Goal: Task Accomplishment & Management: Use online tool/utility

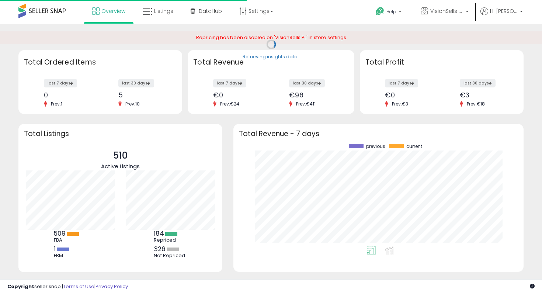
scroll to position [102, 275]
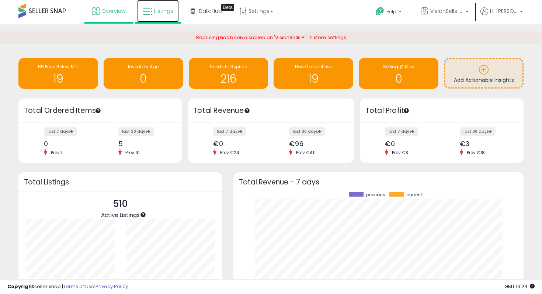
click at [163, 16] on link "Listings" at bounding box center [158, 11] width 42 height 22
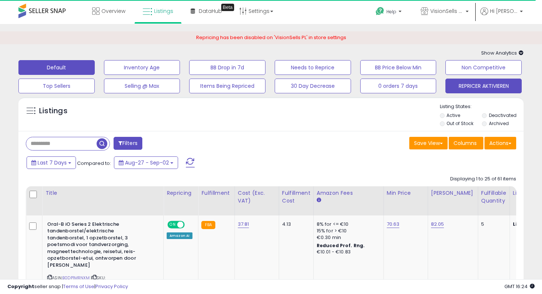
click at [460, 84] on button "REPRICER AKTIVIEREN" at bounding box center [483, 85] width 76 height 15
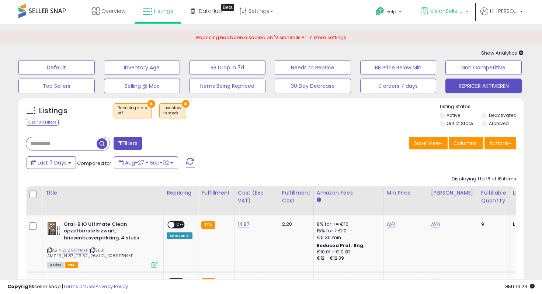
click at [442, 15] on p "VisionSells NL" at bounding box center [444, 11] width 48 height 9
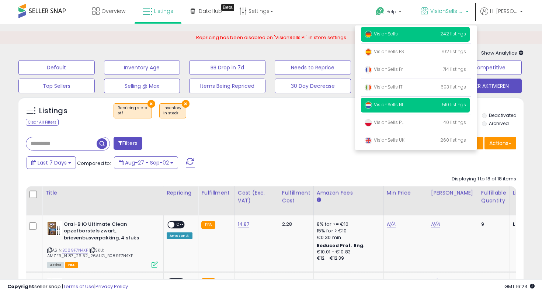
click at [407, 38] on p "VisionSells 242 listings" at bounding box center [415, 34] width 109 height 15
